Goal: Find specific page/section: Find specific page/section

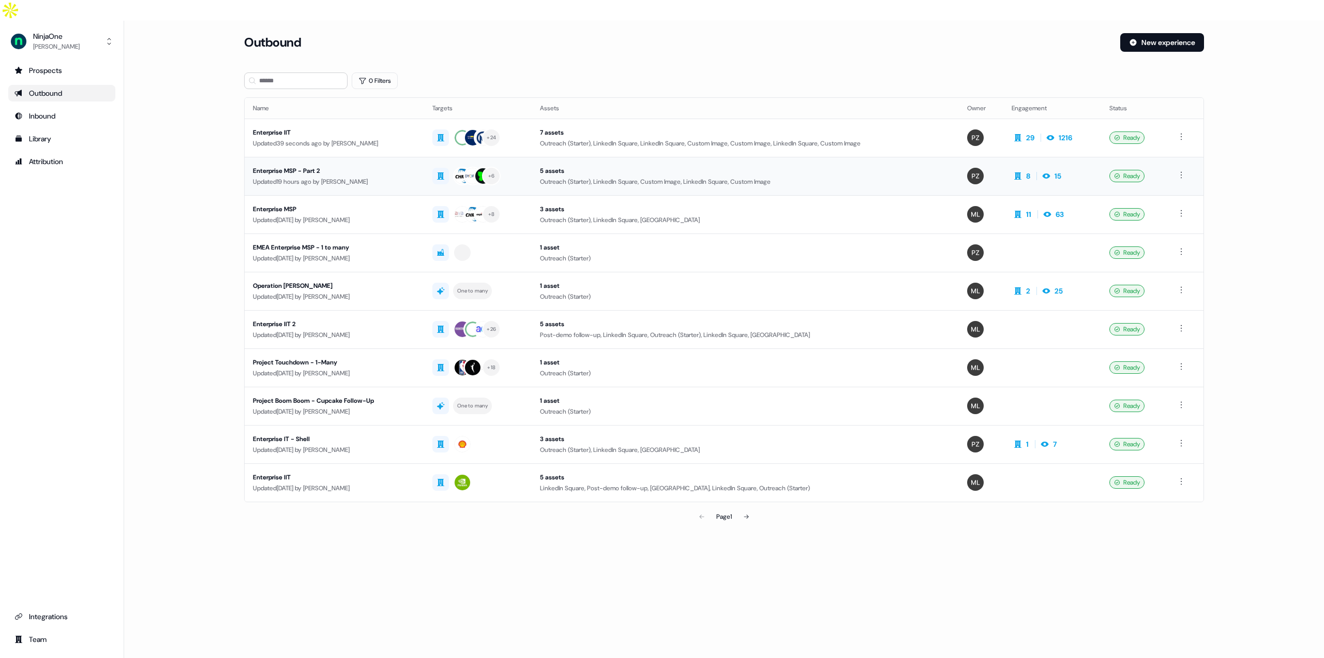
click at [332, 157] on td "Enterprise MSP - Part 2 Updated 19 hours ago by [PERSON_NAME]" at bounding box center [335, 176] width 180 height 38
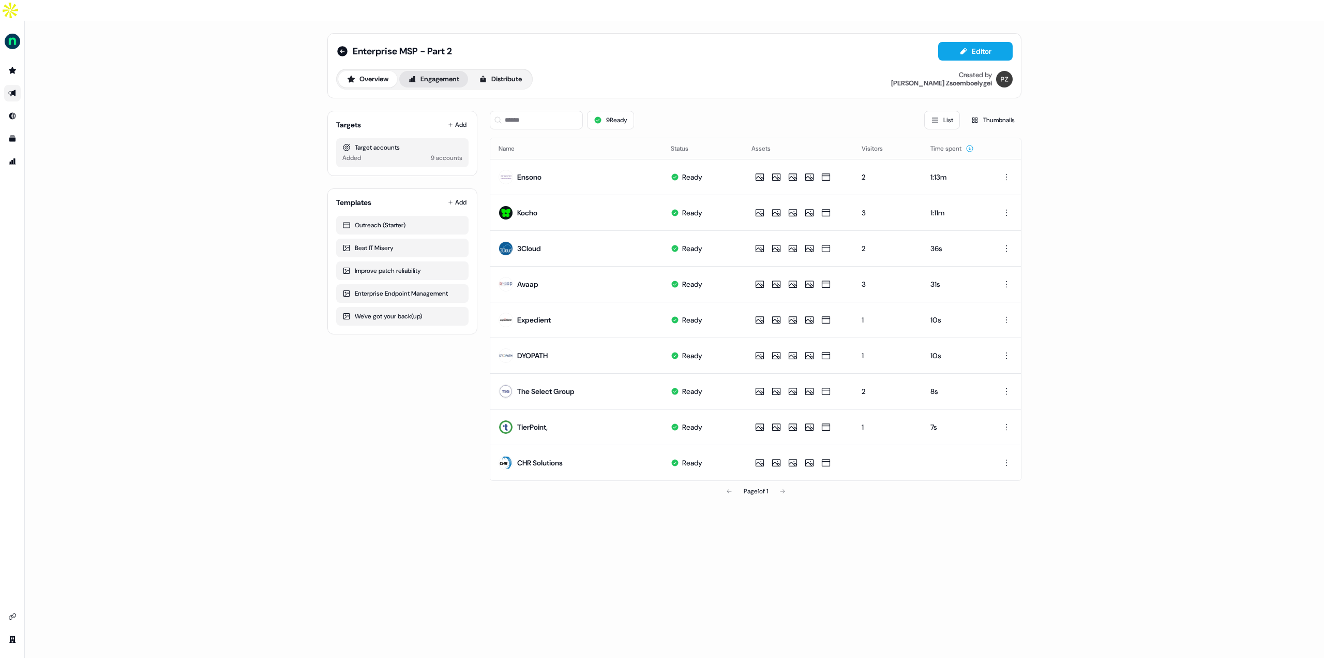
click at [431, 71] on button "Engagement" at bounding box center [433, 79] width 69 height 17
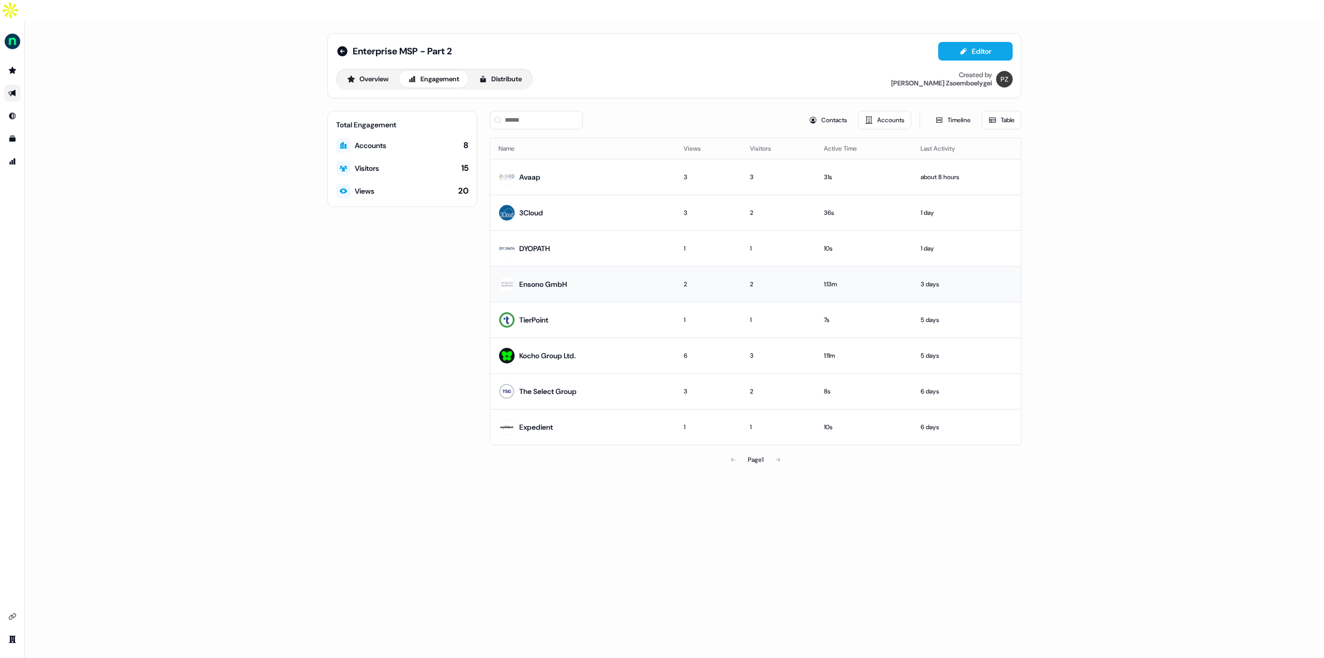
click at [588, 266] on td "Ensono GmbH" at bounding box center [582, 284] width 185 height 36
